Goal: Task Accomplishment & Management: Use online tool/utility

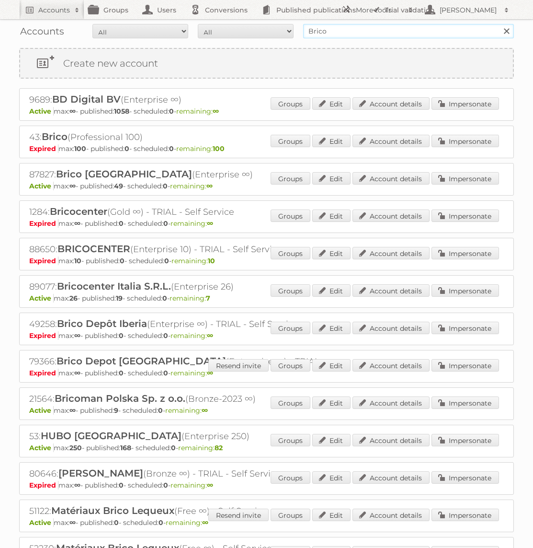
click at [315, 25] on input "Brico" at bounding box center [408, 31] width 211 height 14
type input "Makro"
click at [499, 24] on input "Search" at bounding box center [506, 31] width 14 height 14
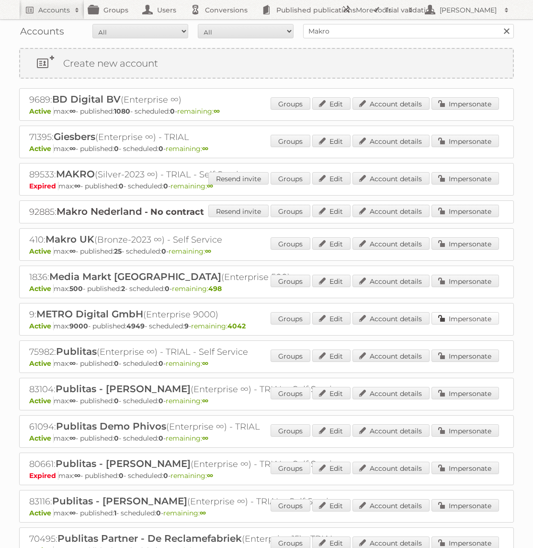
click at [495, 317] on link "Impersonate" at bounding box center [466, 318] width 68 height 12
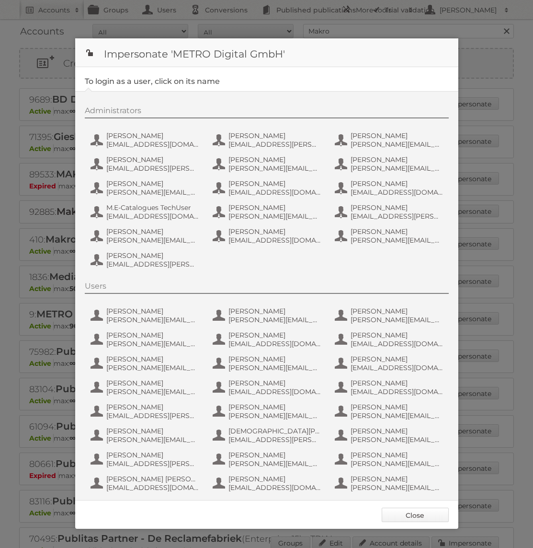
click at [415, 514] on link "Close" at bounding box center [415, 514] width 67 height 14
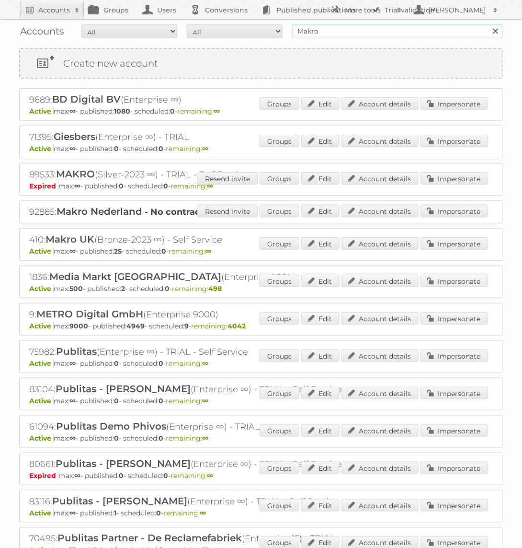
click at [393, 29] on input "Makro" at bounding box center [397, 31] width 211 height 14
type input "Horesca"
click at [488, 24] on input "Search" at bounding box center [495, 31] width 14 height 14
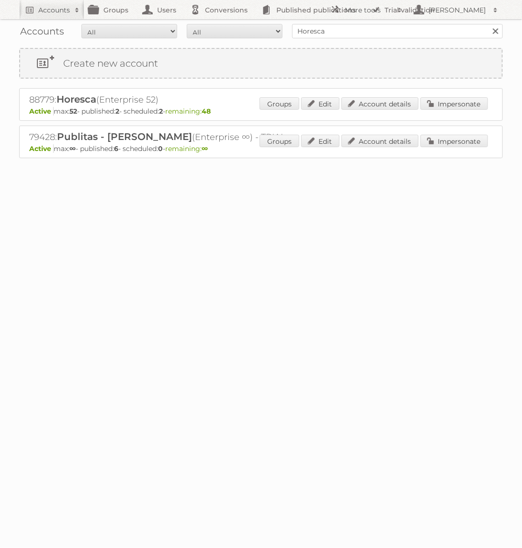
click at [438, 111] on p "Active max: 52 - published: 2 - scheduled: 2 - remaining: 48" at bounding box center [261, 111] width 464 height 9
click at [438, 104] on link "Impersonate" at bounding box center [455, 103] width 68 height 12
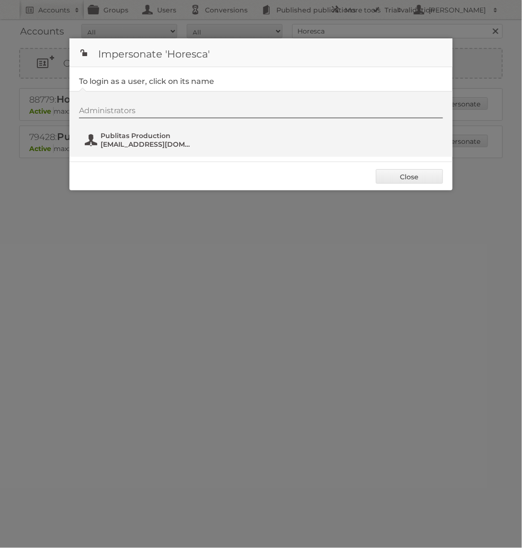
click at [156, 141] on span "fs+horesca@publitas.com" at bounding box center [147, 144] width 93 height 9
